Goal: Task Accomplishment & Management: Use online tool/utility

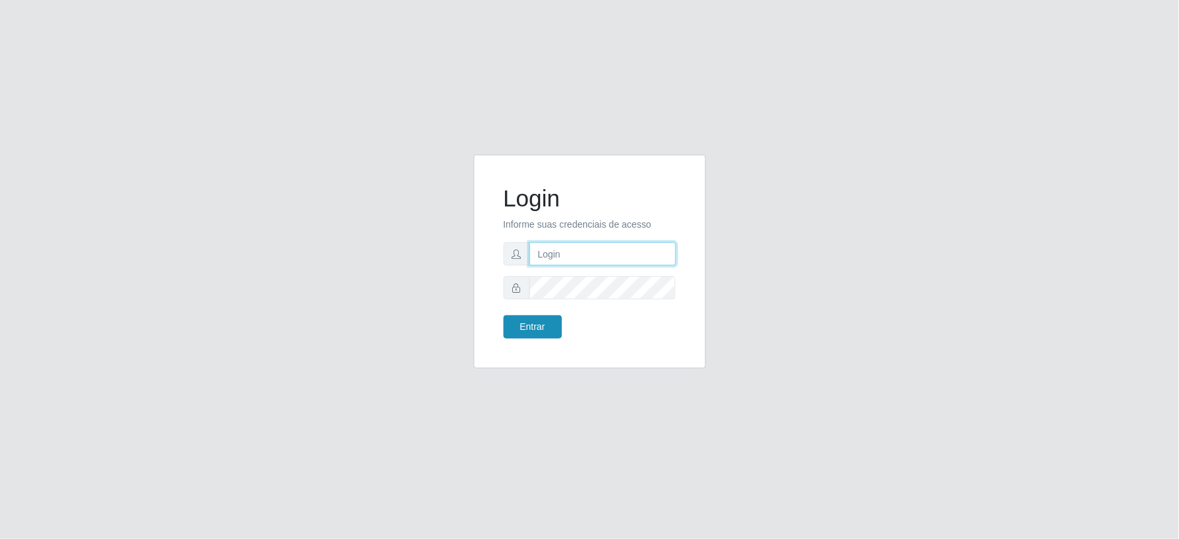
type input "[PERSON_NAME][EMAIL_ADDRESS][DOMAIN_NAME]"
click at [542, 332] on button "Entrar" at bounding box center [533, 326] width 58 height 23
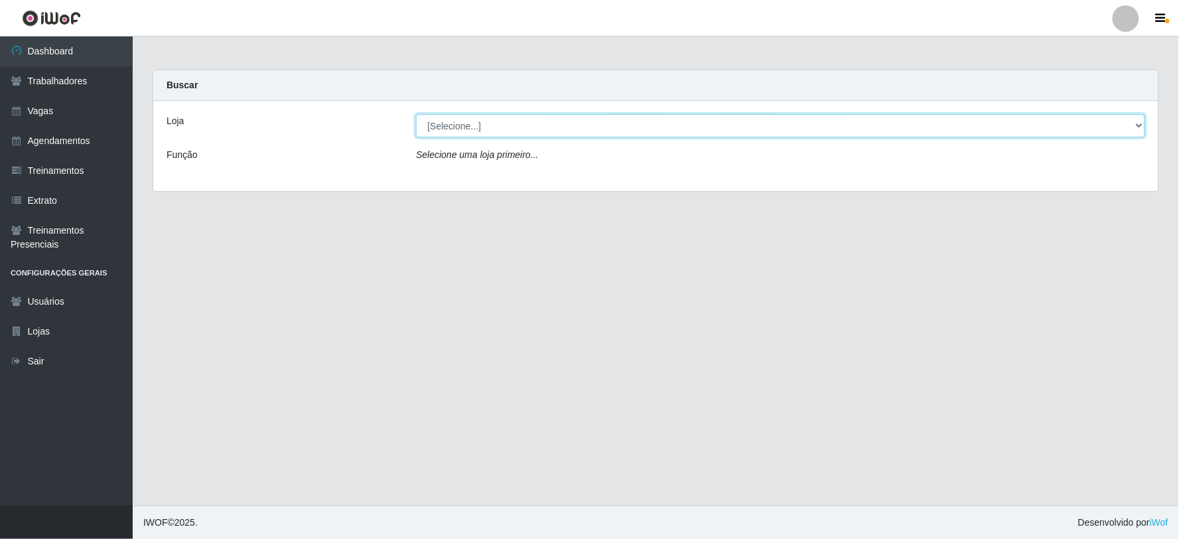
click at [462, 120] on select "[Selecione...] SuperFácil Atacado - Vale do Sol" at bounding box center [780, 125] width 729 height 23
select select "502"
click at [416, 114] on select "[Selecione...] SuperFácil Atacado - Vale do Sol" at bounding box center [780, 125] width 729 height 23
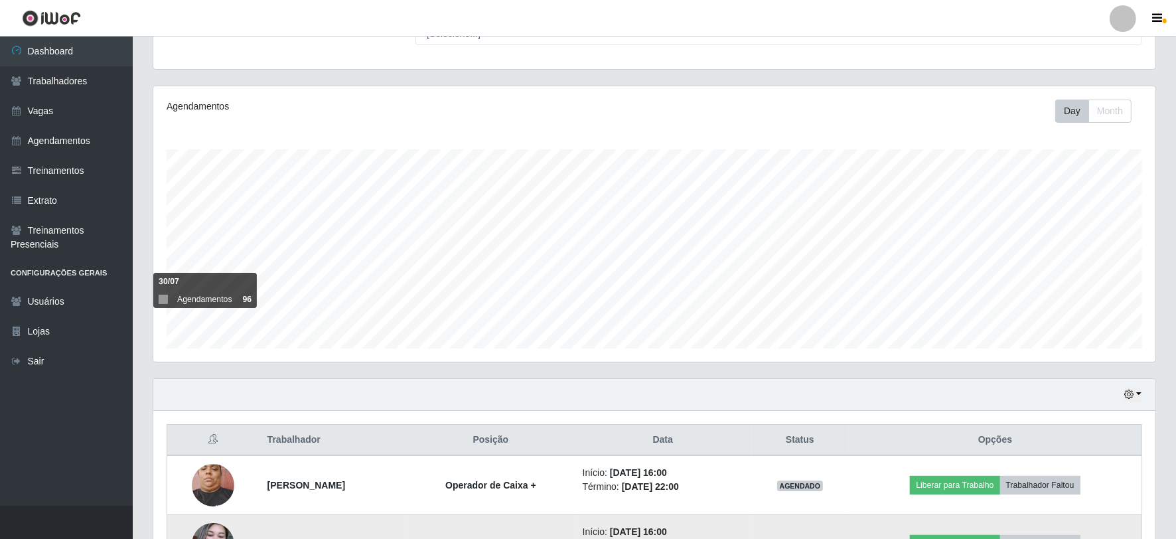
scroll to position [283, 0]
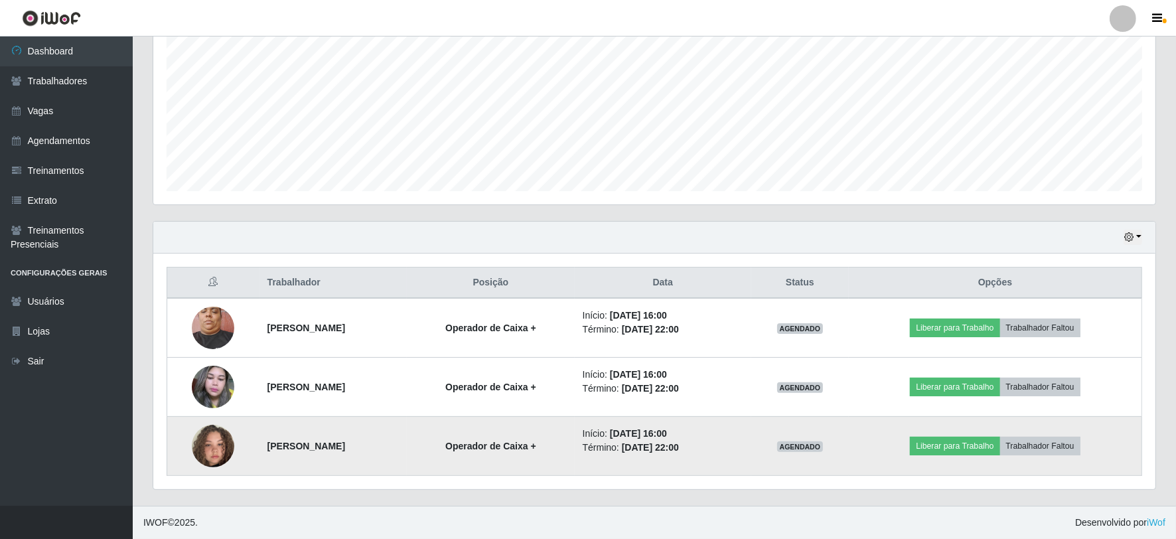
click at [208, 454] on img at bounding box center [213, 446] width 42 height 76
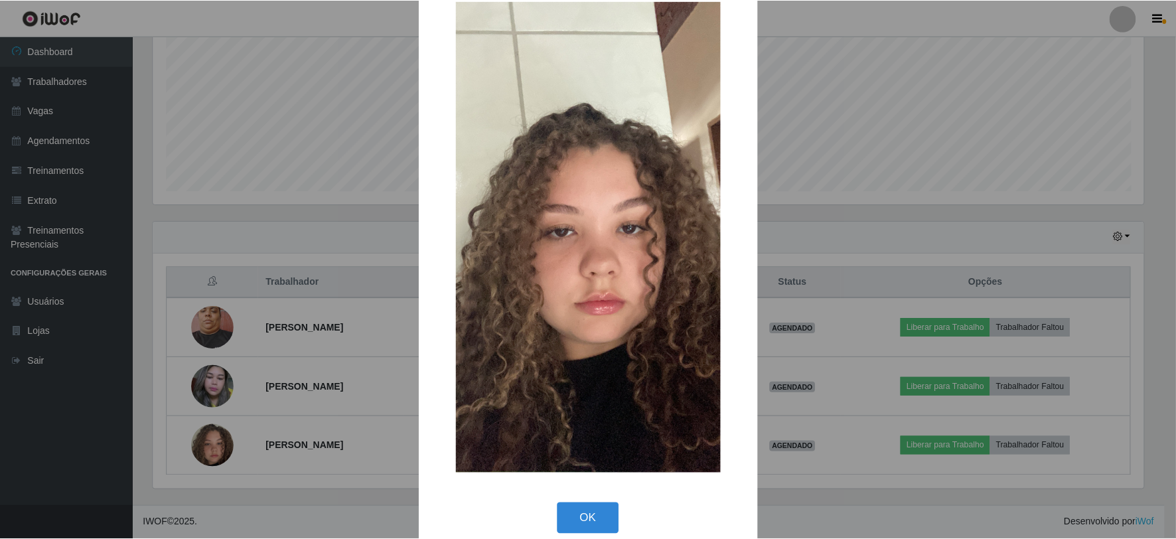
scroll to position [48, 0]
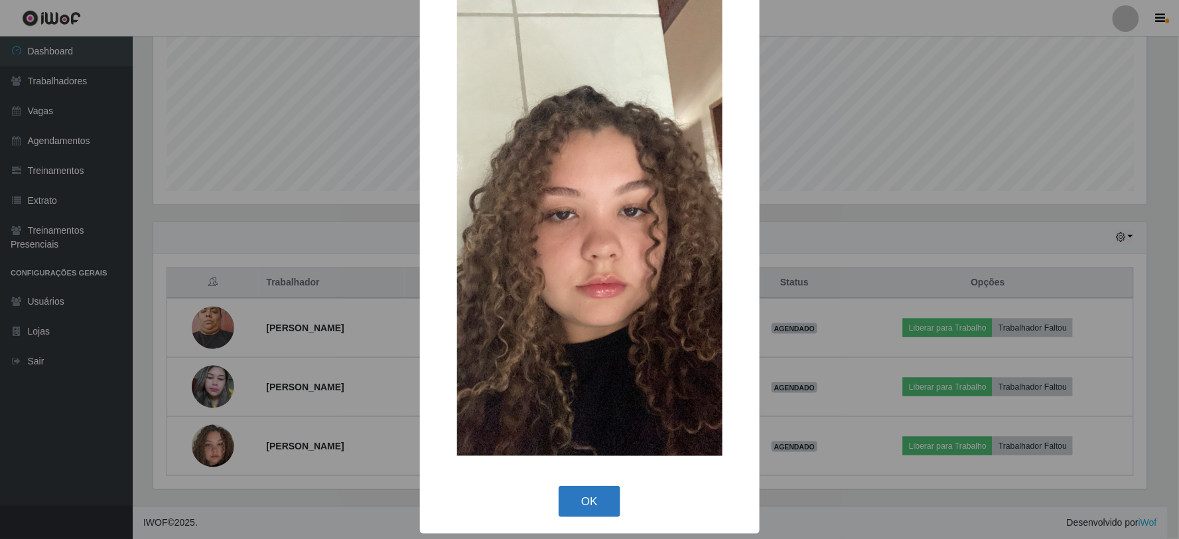
click at [601, 505] on button "OK" at bounding box center [590, 501] width 62 height 31
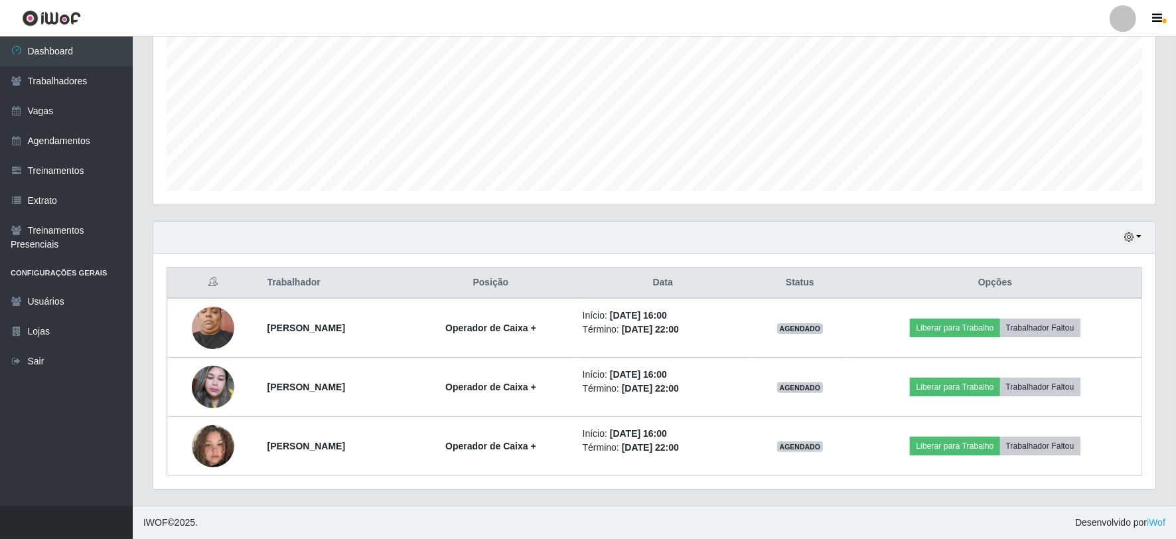
scroll to position [275, 1002]
